Goal: Feedback & Contribution: Leave review/rating

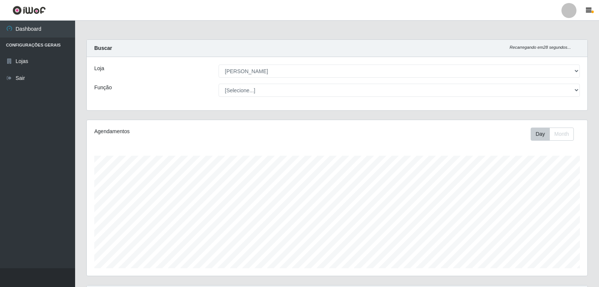
select select "523"
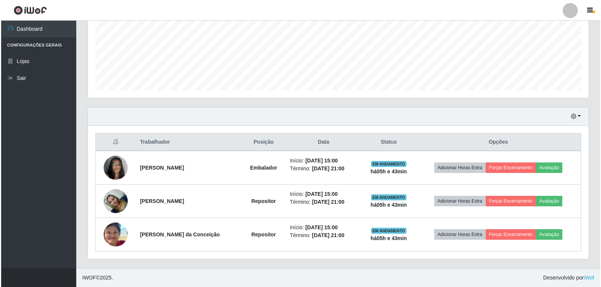
scroll to position [156, 501]
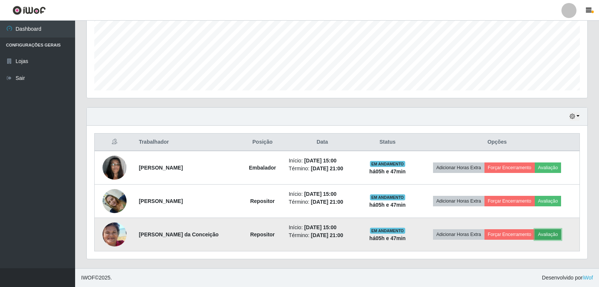
click at [554, 237] on button "Avaliação" at bounding box center [548, 235] width 27 height 11
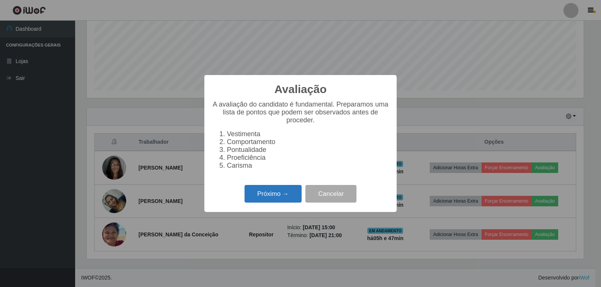
click at [263, 203] on button "Próximo →" at bounding box center [273, 194] width 57 height 18
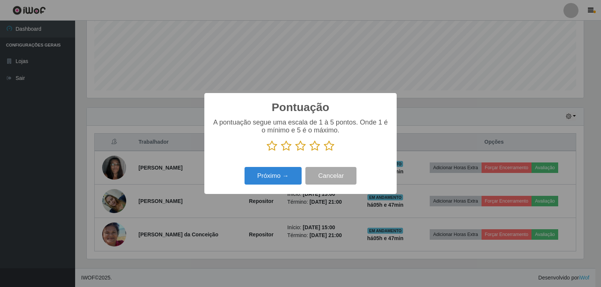
scroll to position [375496, 375155]
click at [331, 148] on icon at bounding box center [329, 145] width 11 height 11
click at [324, 152] on input "radio" at bounding box center [324, 152] width 0 height 0
click at [283, 177] on button "Próximo →" at bounding box center [273, 176] width 57 height 18
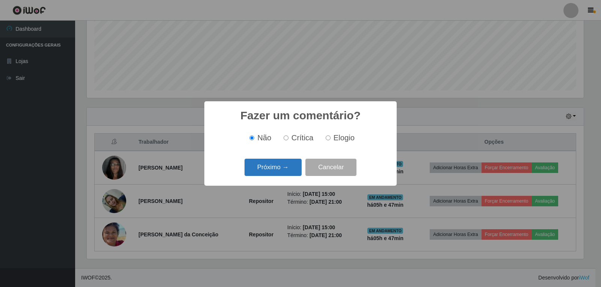
click at [288, 169] on button "Próximo →" at bounding box center [273, 168] width 57 height 18
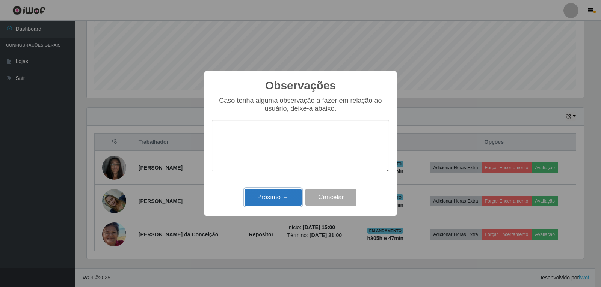
click at [281, 196] on button "Próximo →" at bounding box center [273, 198] width 57 height 18
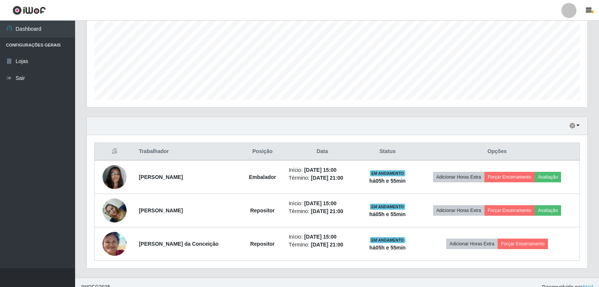
scroll to position [178, 0]
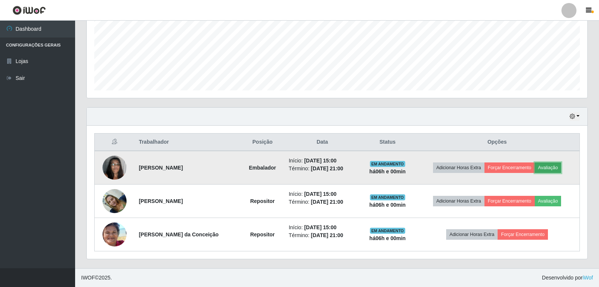
click at [556, 167] on button "Avaliação" at bounding box center [548, 168] width 27 height 11
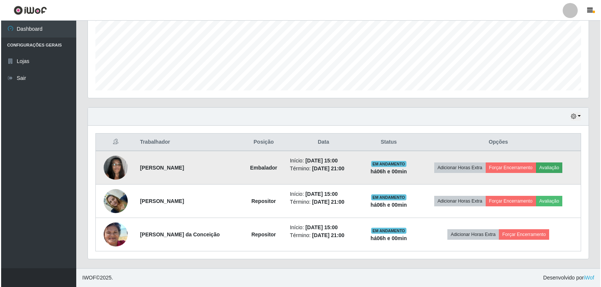
scroll to position [156, 497]
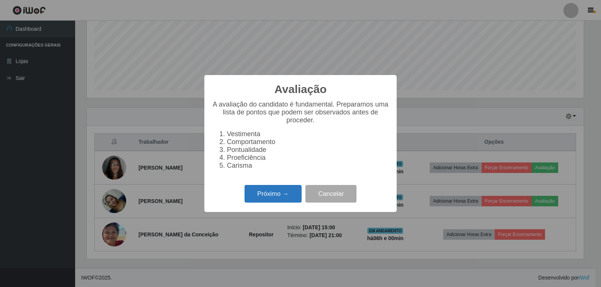
click at [271, 198] on button "Próximo →" at bounding box center [273, 194] width 57 height 18
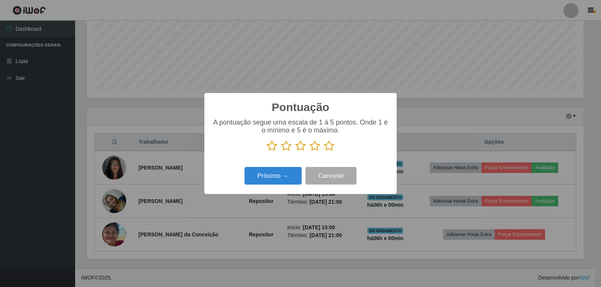
scroll to position [375496, 375155]
click at [331, 147] on icon at bounding box center [329, 145] width 11 height 11
click at [324, 152] on input "radio" at bounding box center [324, 152] width 0 height 0
click at [279, 179] on button "Próximo →" at bounding box center [273, 176] width 57 height 18
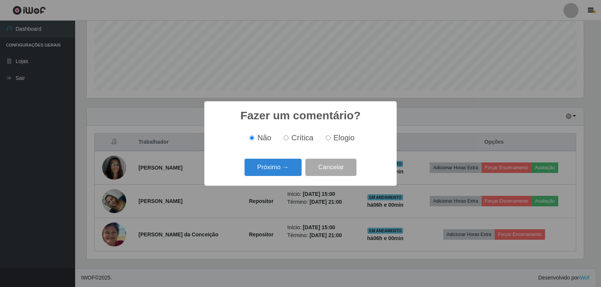
click at [329, 139] on input "Elogio" at bounding box center [328, 138] width 5 height 5
radio input "true"
click at [282, 166] on button "Próximo →" at bounding box center [273, 168] width 57 height 18
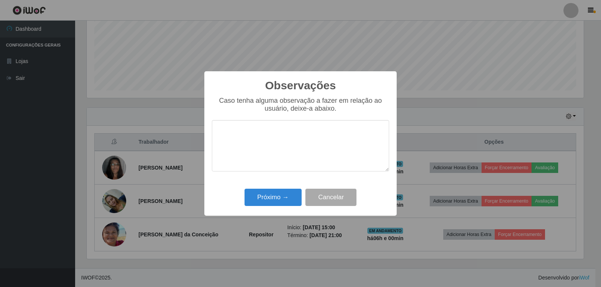
click at [287, 135] on textarea at bounding box center [300, 145] width 177 height 51
type textarea "PROATIVA"
click at [264, 202] on button "Próximo →" at bounding box center [273, 198] width 57 height 18
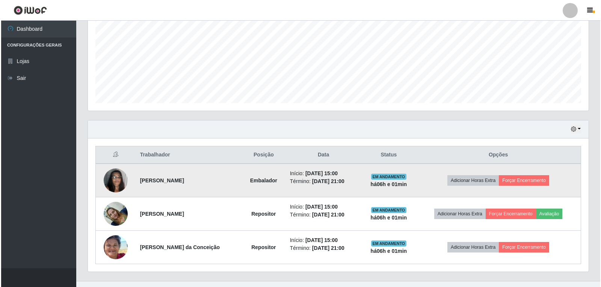
scroll to position [178, 0]
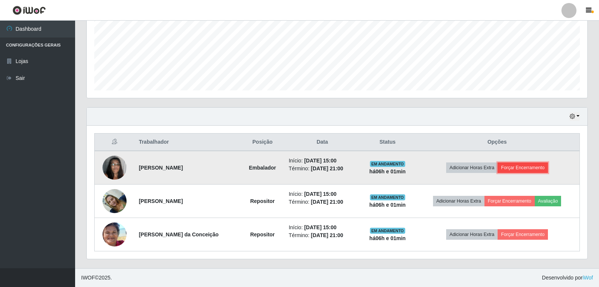
click at [526, 168] on button "Forçar Encerramento" at bounding box center [523, 168] width 50 height 11
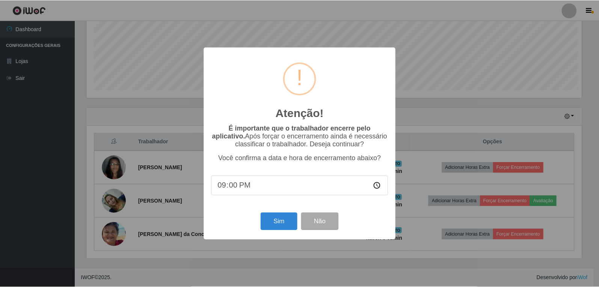
scroll to position [156, 497]
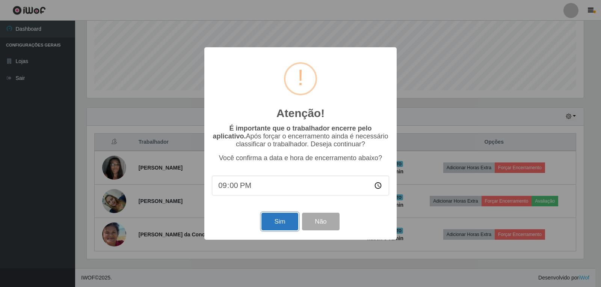
click at [285, 220] on button "Sim" at bounding box center [279, 222] width 36 height 18
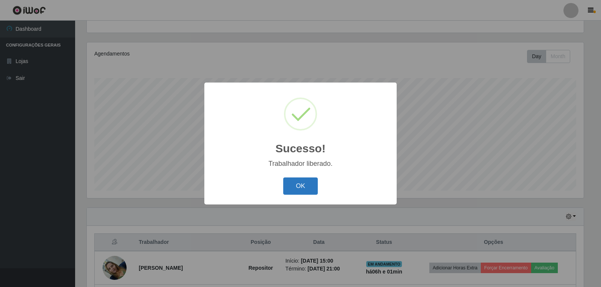
click at [302, 185] on button "OK" at bounding box center [300, 187] width 35 height 18
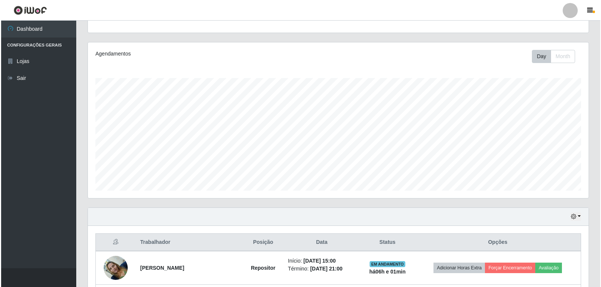
scroll to position [145, 0]
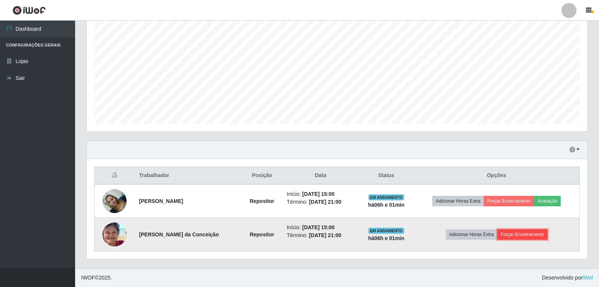
click at [527, 235] on button "Forçar Encerramento" at bounding box center [522, 235] width 50 height 11
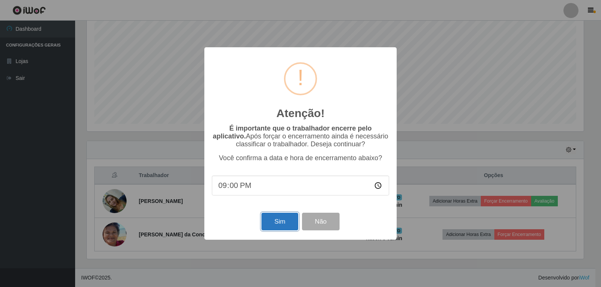
click at [278, 227] on button "Sim" at bounding box center [279, 222] width 36 height 18
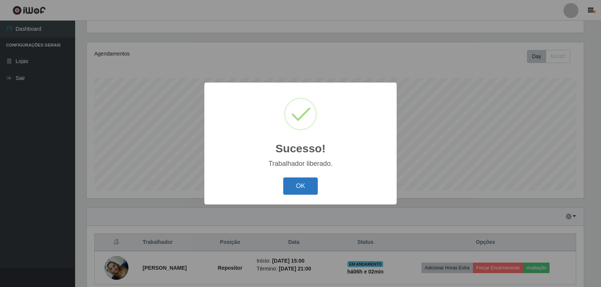
click at [288, 181] on button "OK" at bounding box center [300, 187] width 35 height 18
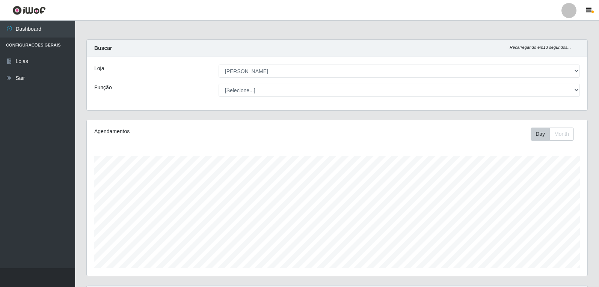
scroll to position [111, 0]
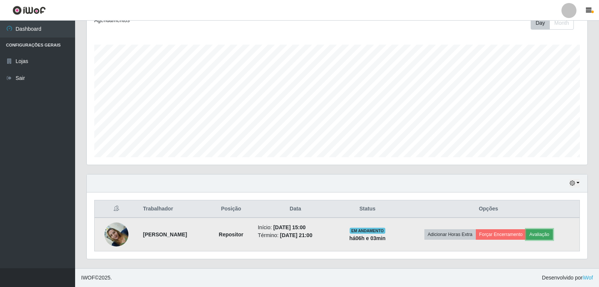
click at [547, 234] on button "Avaliação" at bounding box center [539, 235] width 27 height 11
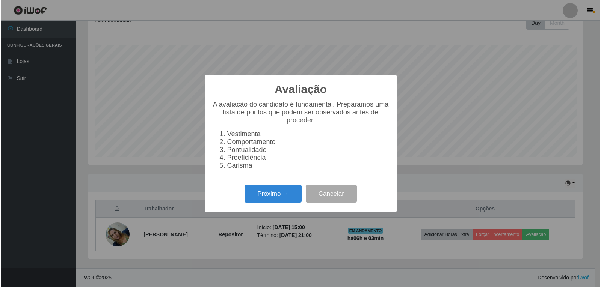
scroll to position [156, 497]
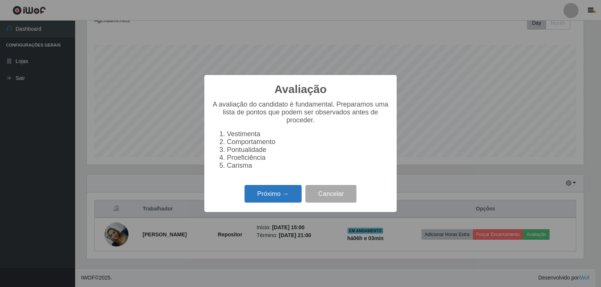
click at [282, 199] on button "Próximo →" at bounding box center [273, 194] width 57 height 18
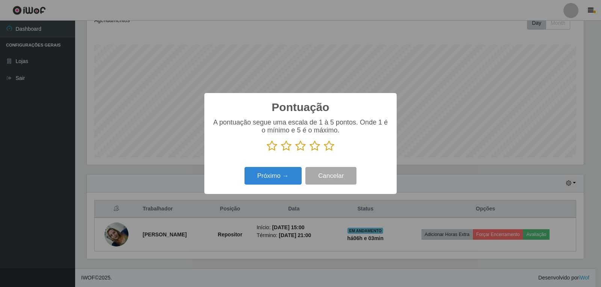
scroll to position [375496, 375155]
click at [332, 147] on icon at bounding box center [329, 145] width 11 height 11
click at [324, 152] on input "radio" at bounding box center [324, 152] width 0 height 0
click at [284, 176] on button "Próximo →" at bounding box center [273, 176] width 57 height 18
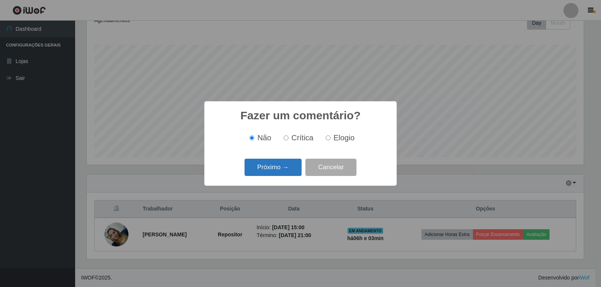
click at [290, 167] on button "Próximo →" at bounding box center [273, 168] width 57 height 18
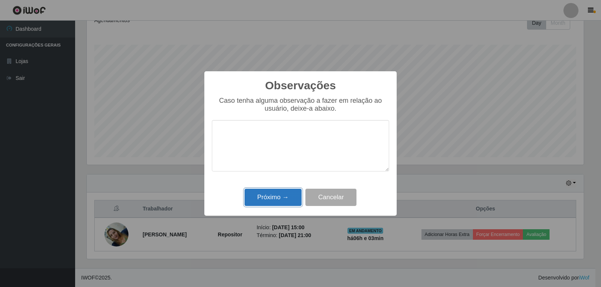
click at [283, 197] on button "Próximo →" at bounding box center [273, 198] width 57 height 18
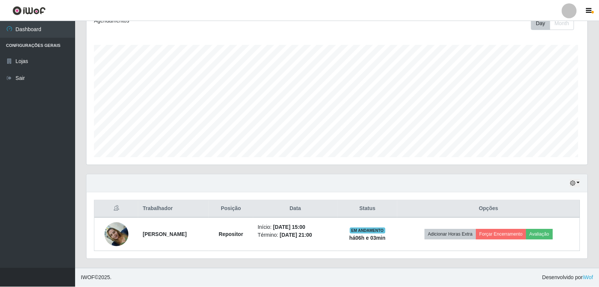
scroll to position [156, 501]
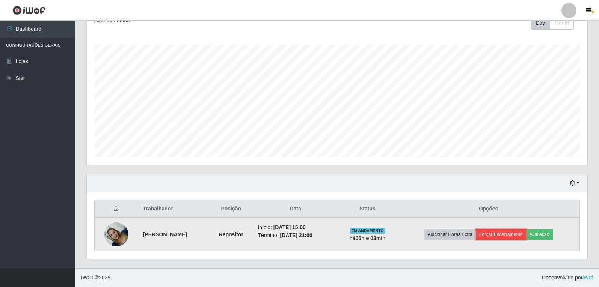
click at [507, 237] on button "Forçar Encerramento" at bounding box center [501, 235] width 50 height 11
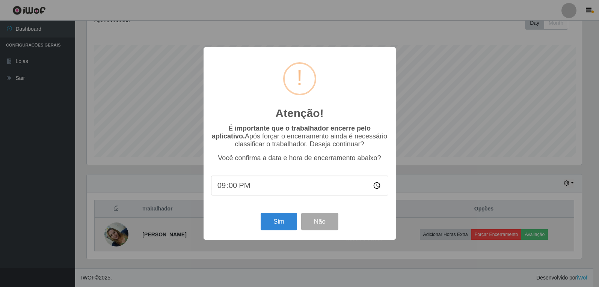
scroll to position [156, 497]
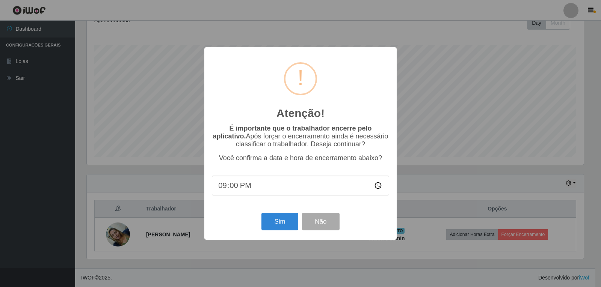
type input "21:03"
click at [278, 226] on button "Sim" at bounding box center [279, 222] width 36 height 18
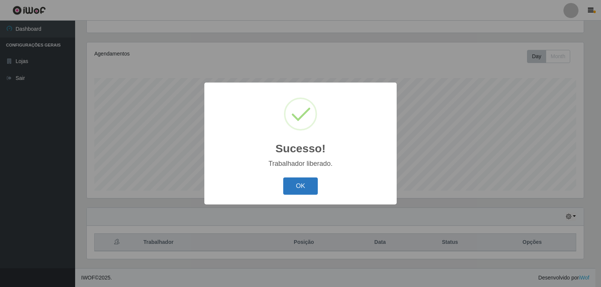
click at [303, 190] on button "OK" at bounding box center [300, 187] width 35 height 18
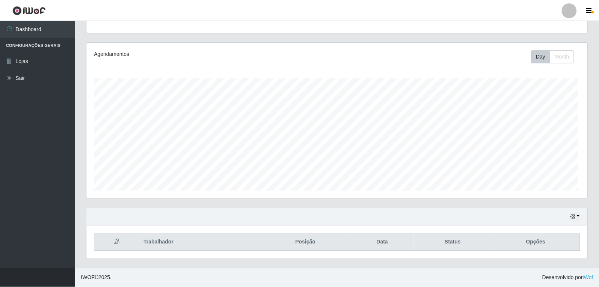
scroll to position [156, 501]
